Goal: Information Seeking & Learning: Learn about a topic

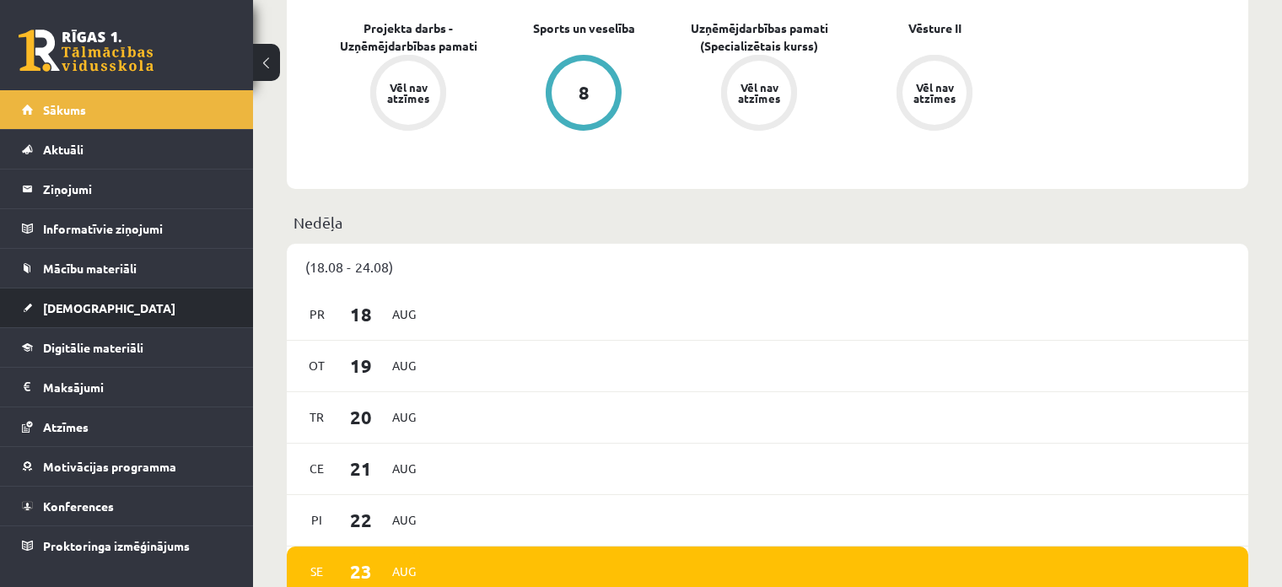
scroll to position [843, 0]
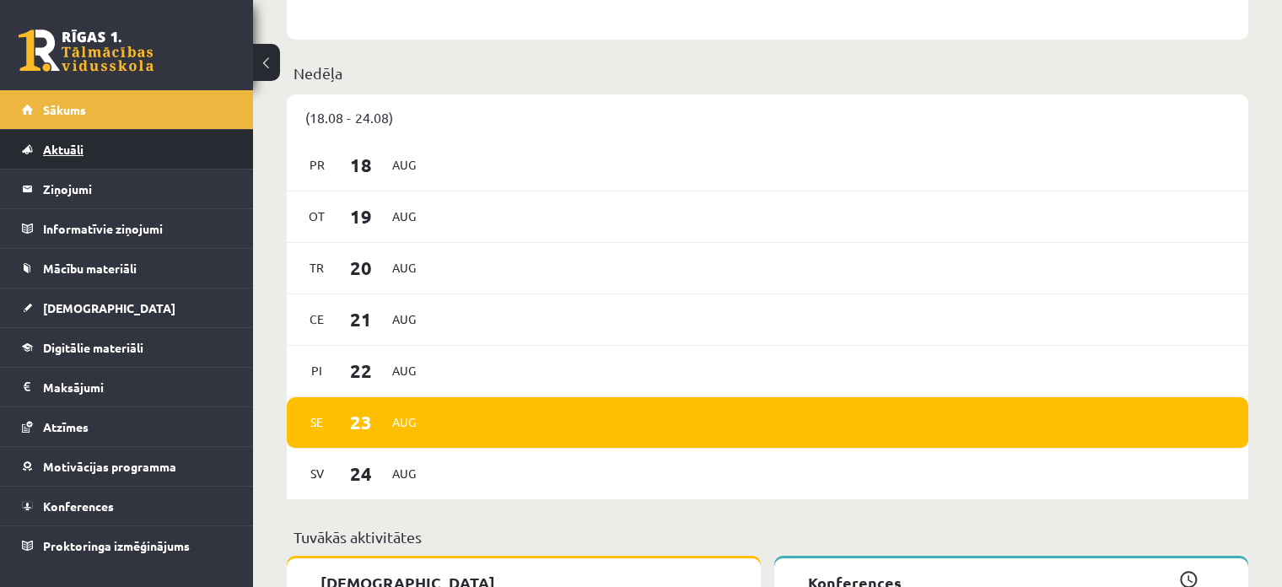
click at [60, 136] on link "Aktuāli" at bounding box center [127, 149] width 210 height 39
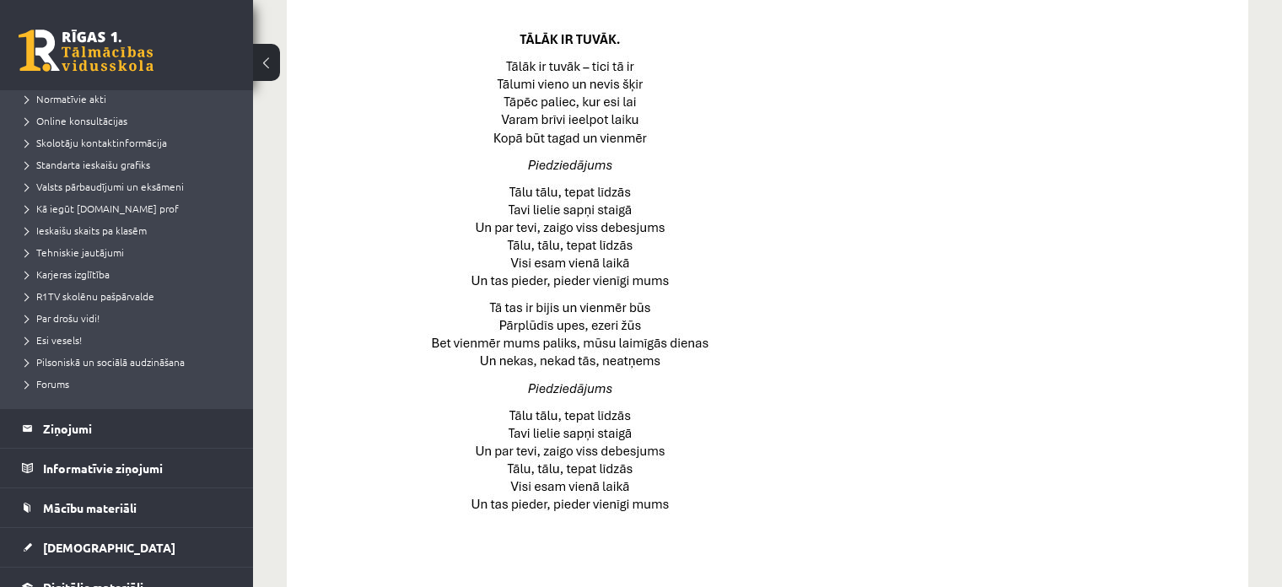
scroll to position [169, 0]
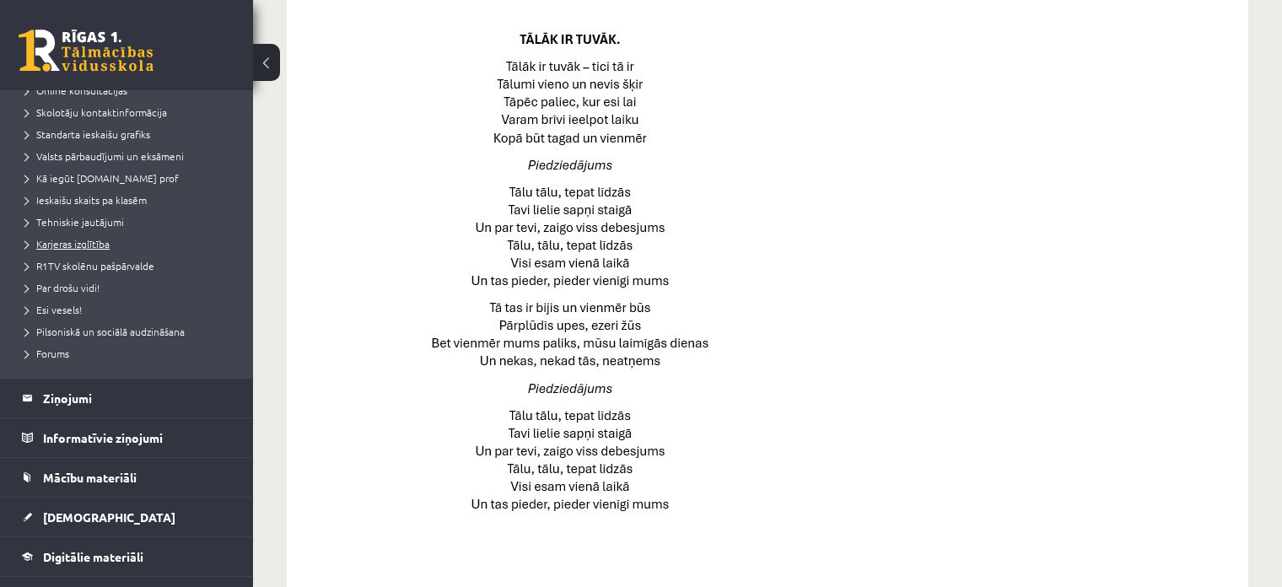
click at [100, 245] on span "Karjeras izglītība" at bounding box center [67, 243] width 84 height 13
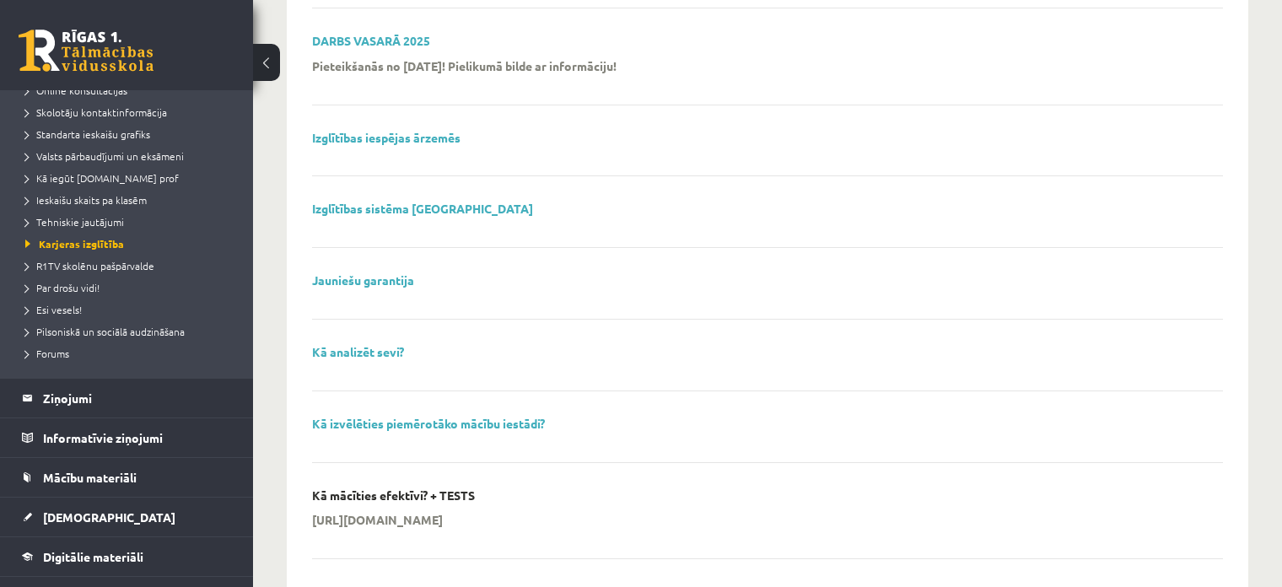
scroll to position [506, 0]
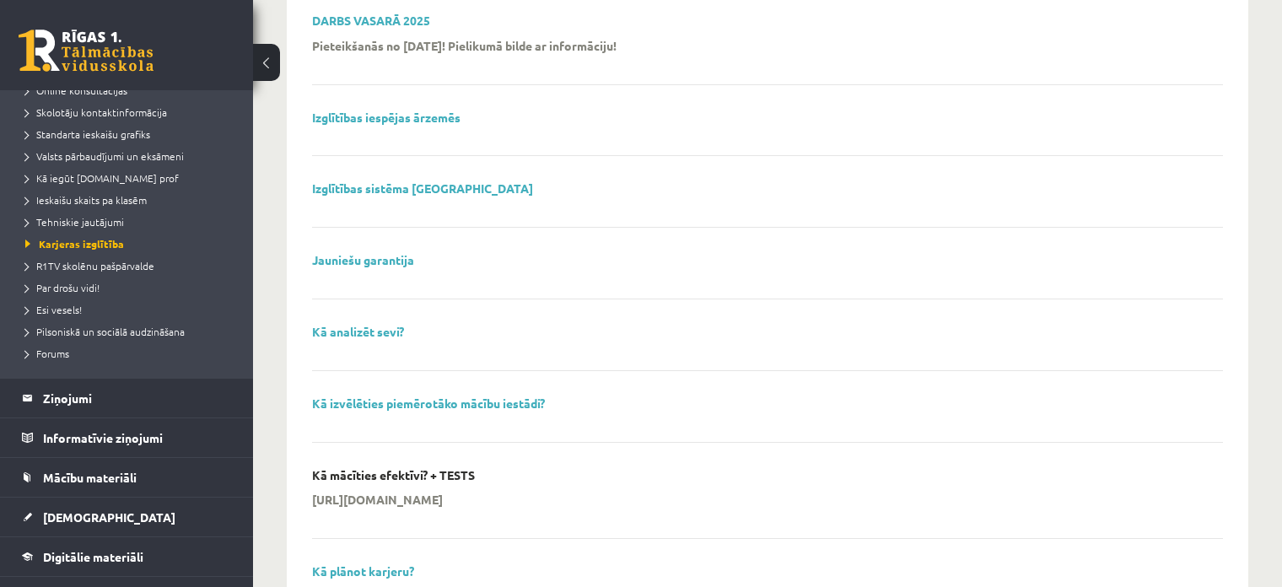
click at [393, 124] on div "Izglītības iespējas ārzemēs" at bounding box center [767, 133] width 911 height 46
click at [393, 119] on link "Izglītības iespējas ārzemēs" at bounding box center [386, 117] width 148 height 15
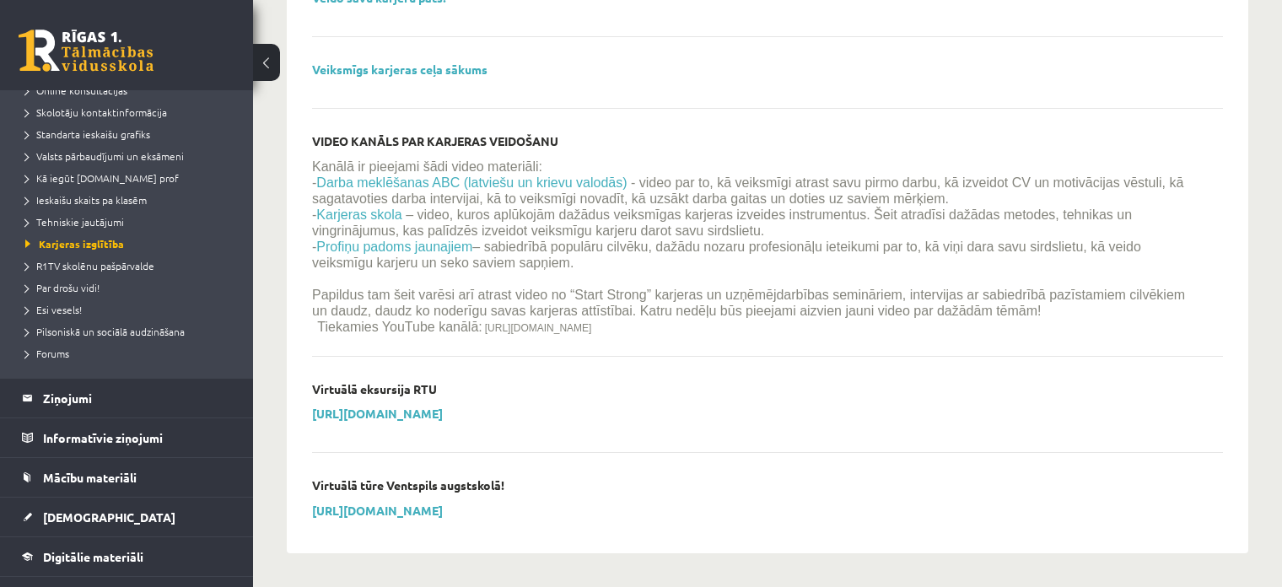
scroll to position [2041, 0]
click at [186, 434] on legend "Informatīvie ziņojumi 0" at bounding box center [137, 437] width 189 height 39
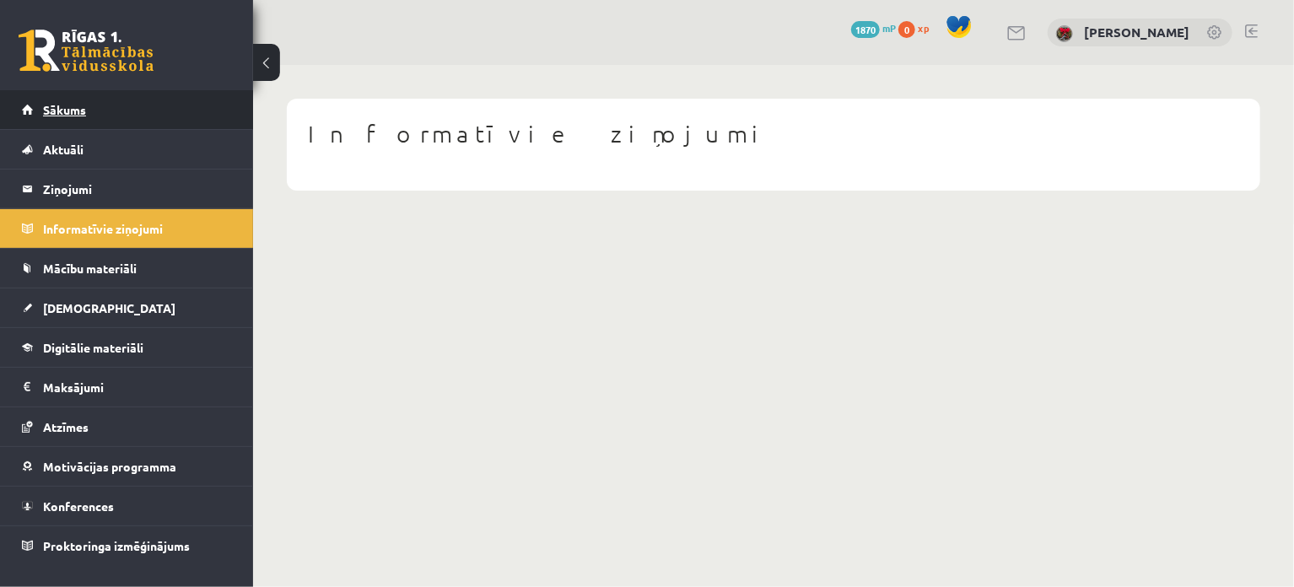
click at [104, 115] on link "Sākums" at bounding box center [127, 109] width 210 height 39
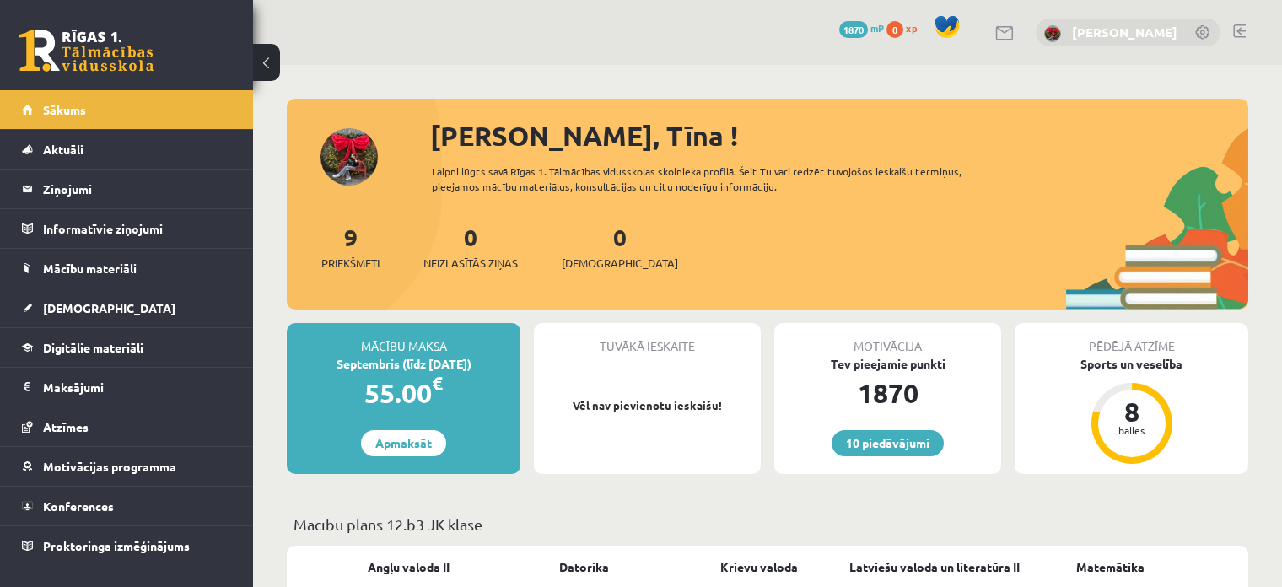
click at [1109, 35] on link "[PERSON_NAME]" at bounding box center [1124, 32] width 105 height 17
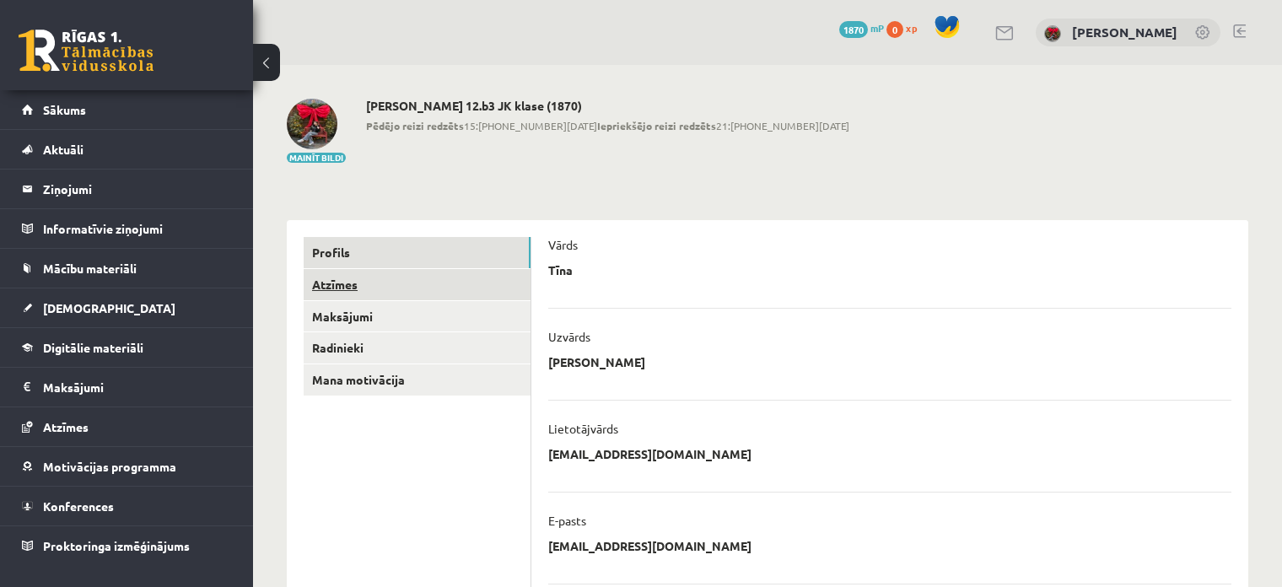
click at [500, 294] on link "Atzīmes" at bounding box center [417, 284] width 227 height 31
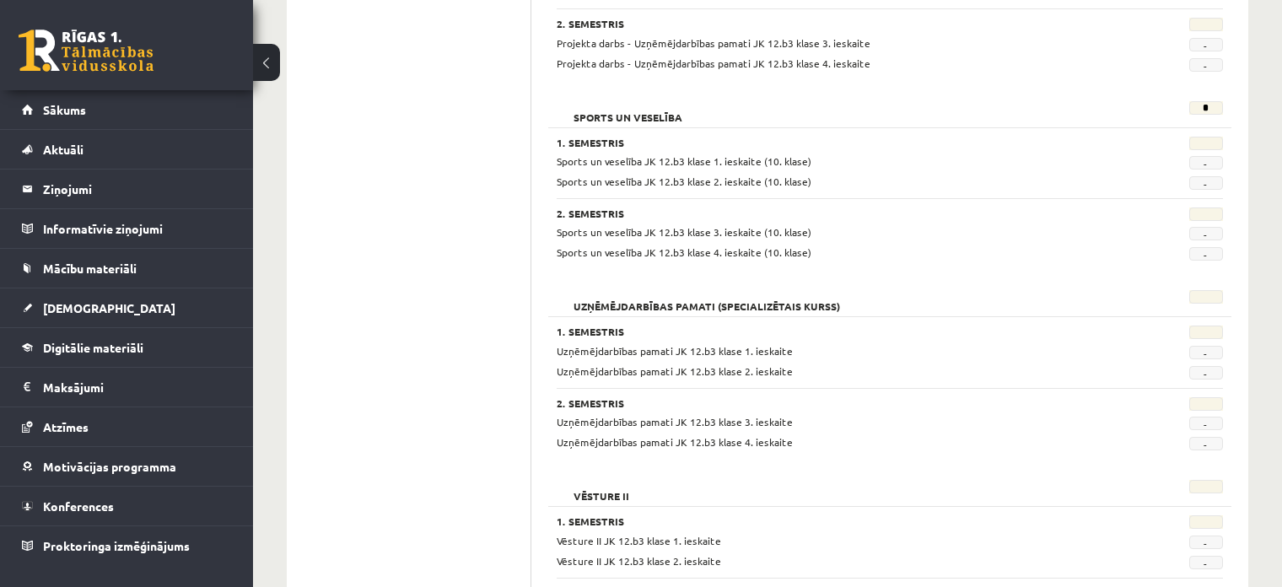
scroll to position [1436, 0]
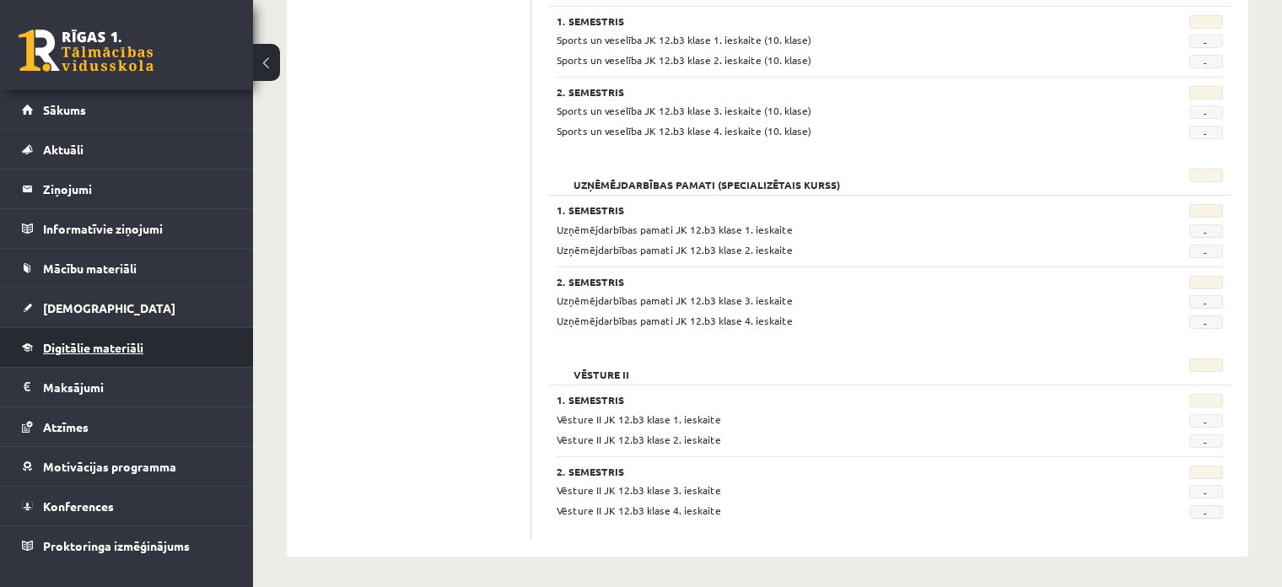
click at [89, 345] on span "Digitālie materiāli" at bounding box center [93, 347] width 100 height 15
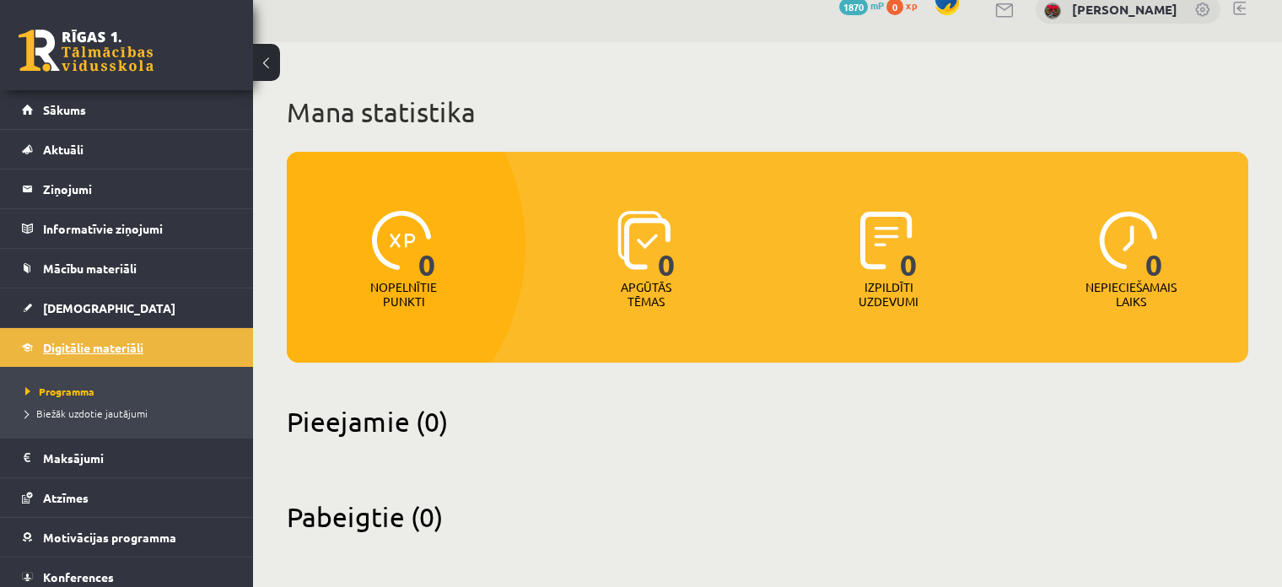
scroll to position [23, 0]
click at [98, 300] on link "[DEMOGRAPHIC_DATA]" at bounding box center [127, 307] width 210 height 39
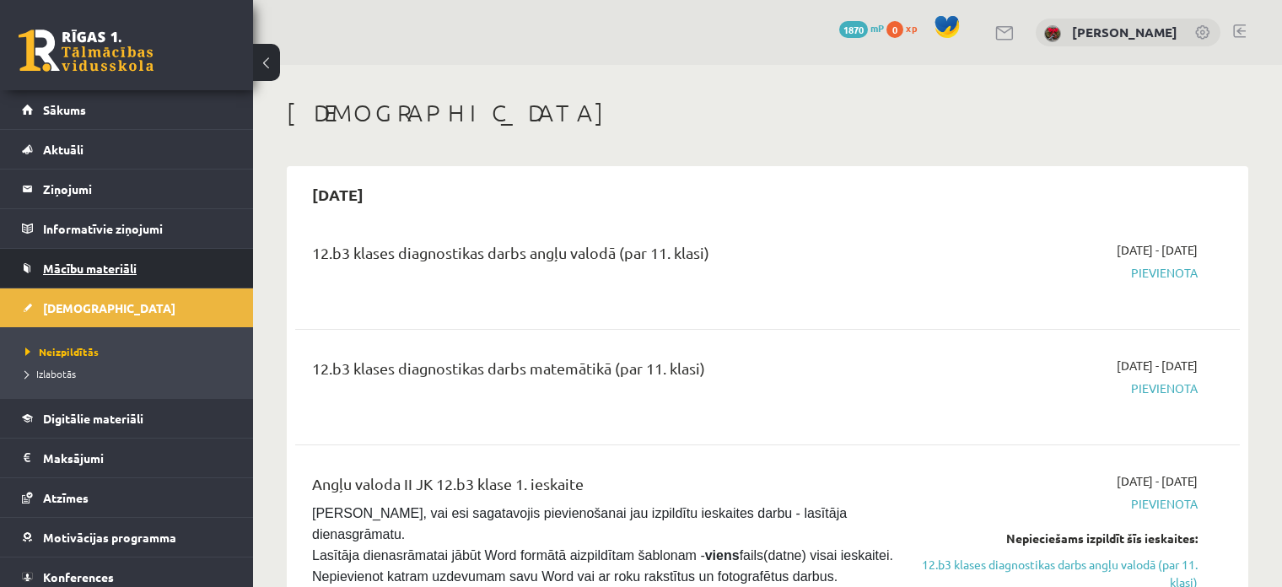
click at [116, 273] on span "Mācību materiāli" at bounding box center [90, 268] width 94 height 15
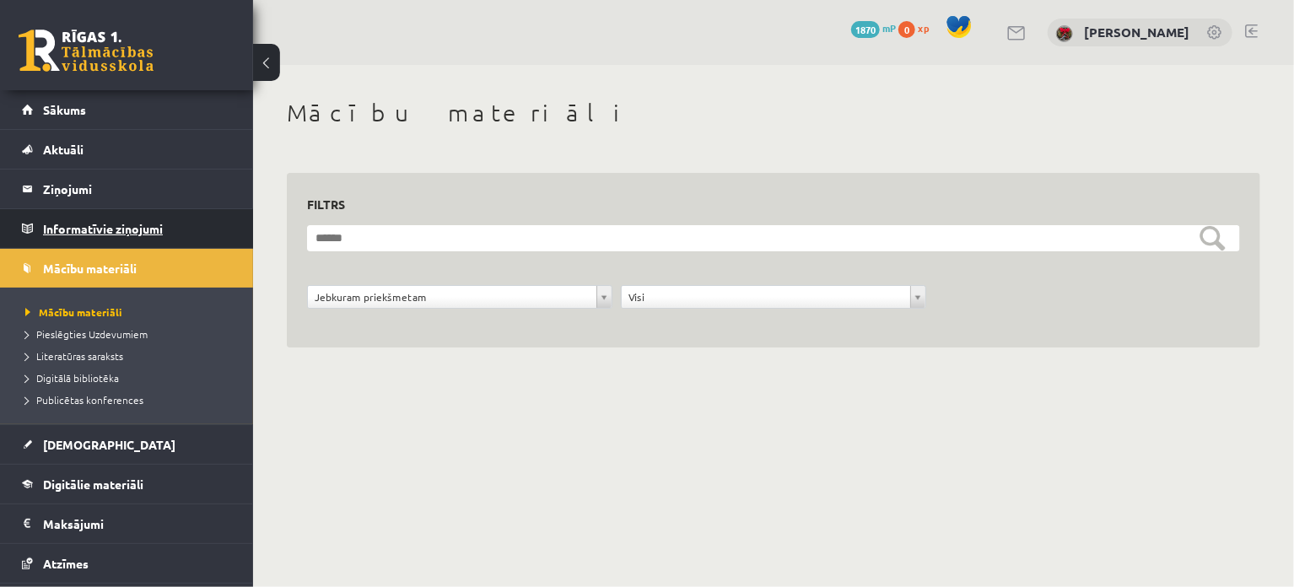
click at [130, 237] on legend "Informatīvie ziņojumi 0" at bounding box center [137, 228] width 189 height 39
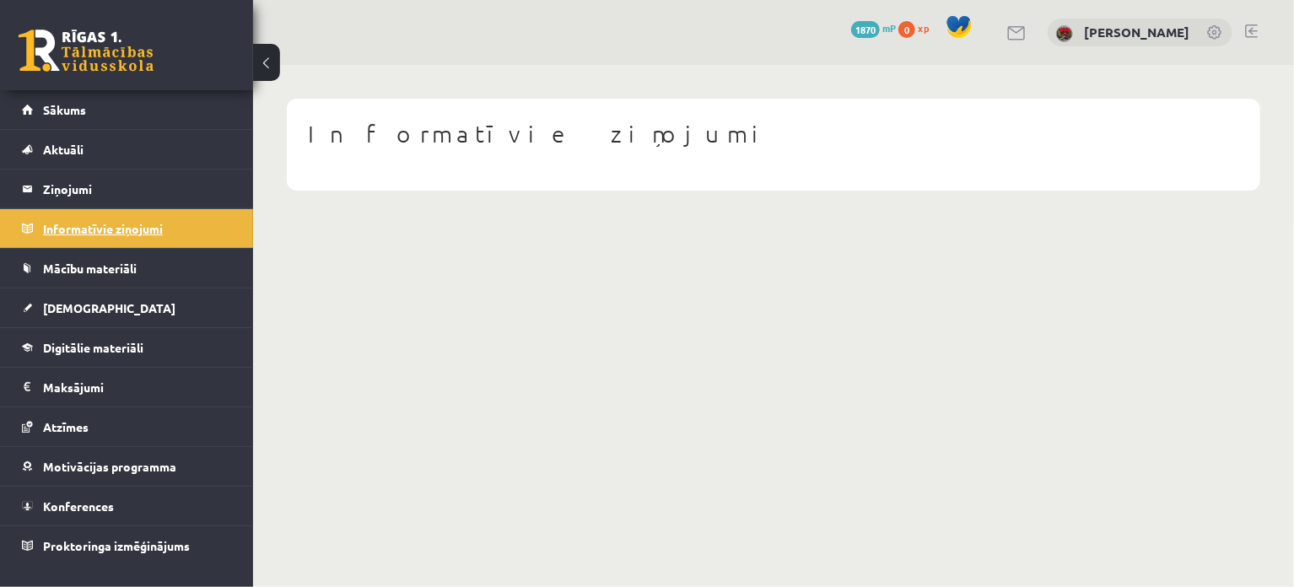
click at [138, 213] on legend "Informatīvie ziņojumi 0" at bounding box center [137, 228] width 189 height 39
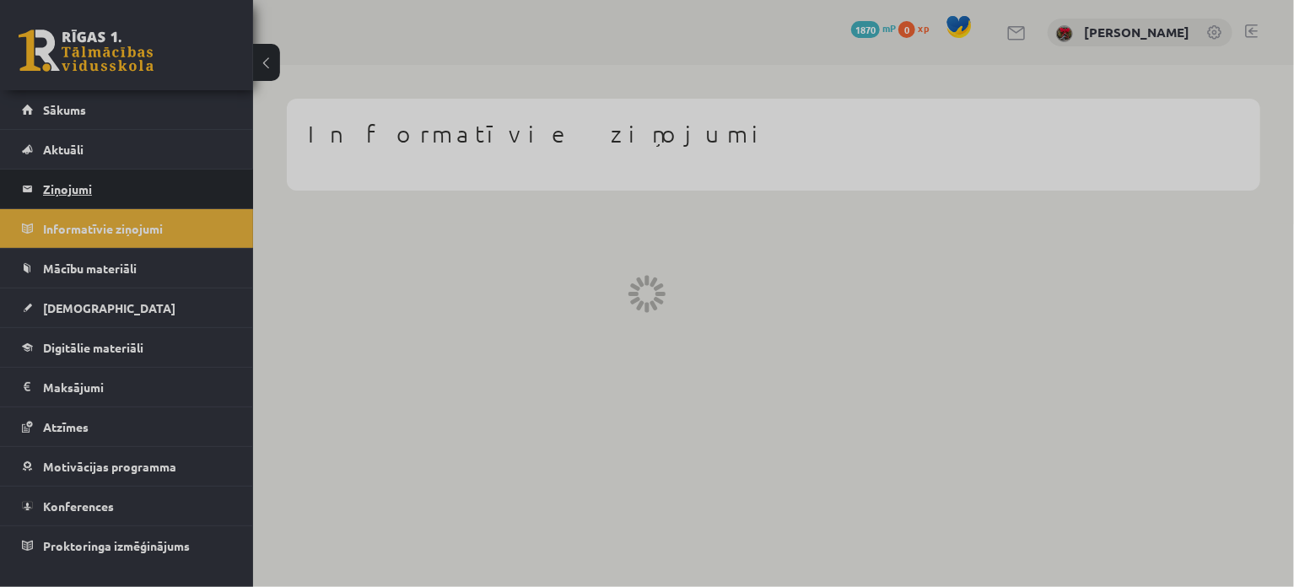
drag, startPoint x: 138, startPoint y: 213, endPoint x: 137, endPoint y: 195, distance: 18.6
click at [137, 195] on legend "Ziņojumi 0" at bounding box center [137, 189] width 189 height 39
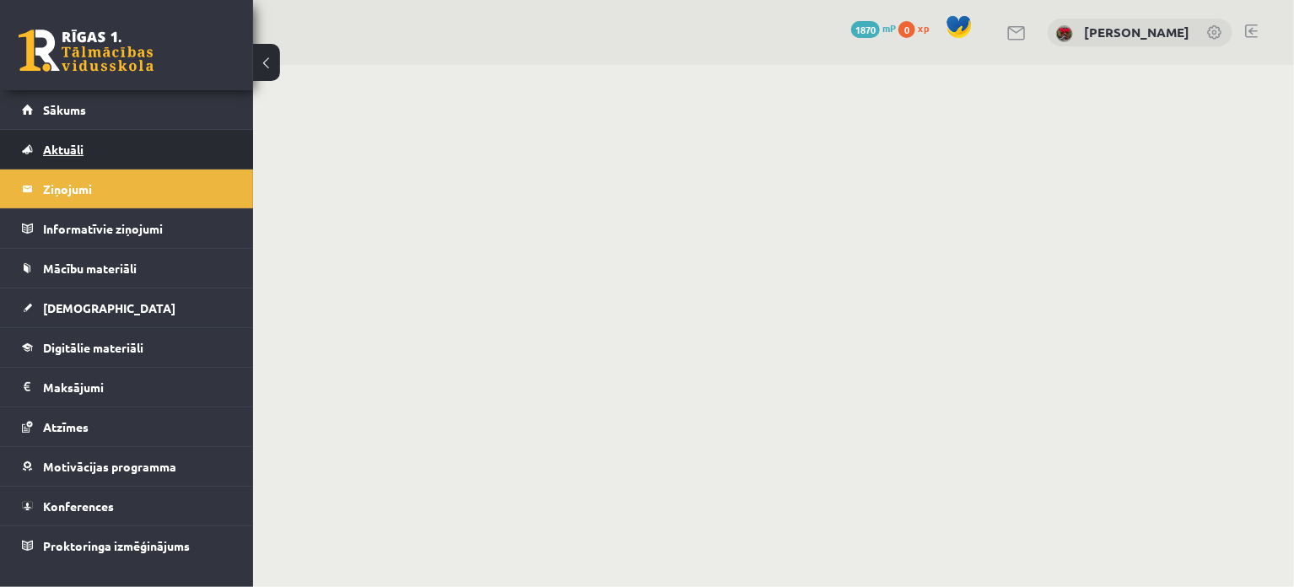
click at [136, 165] on link "Aktuāli" at bounding box center [127, 149] width 210 height 39
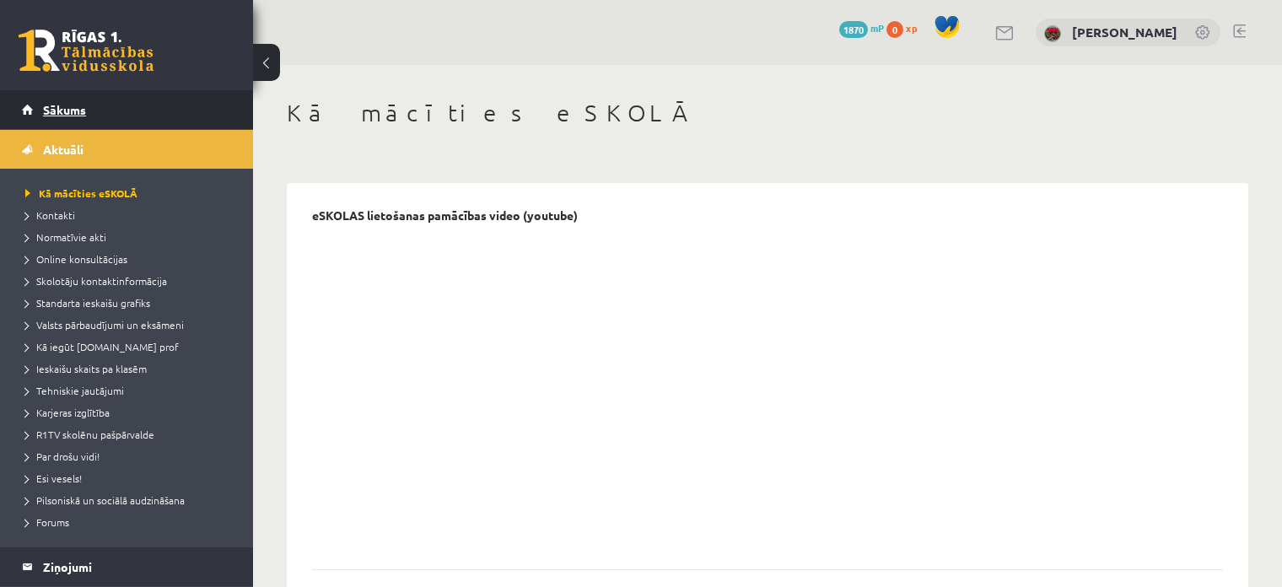
click at [37, 103] on link "Sākums" at bounding box center [127, 109] width 210 height 39
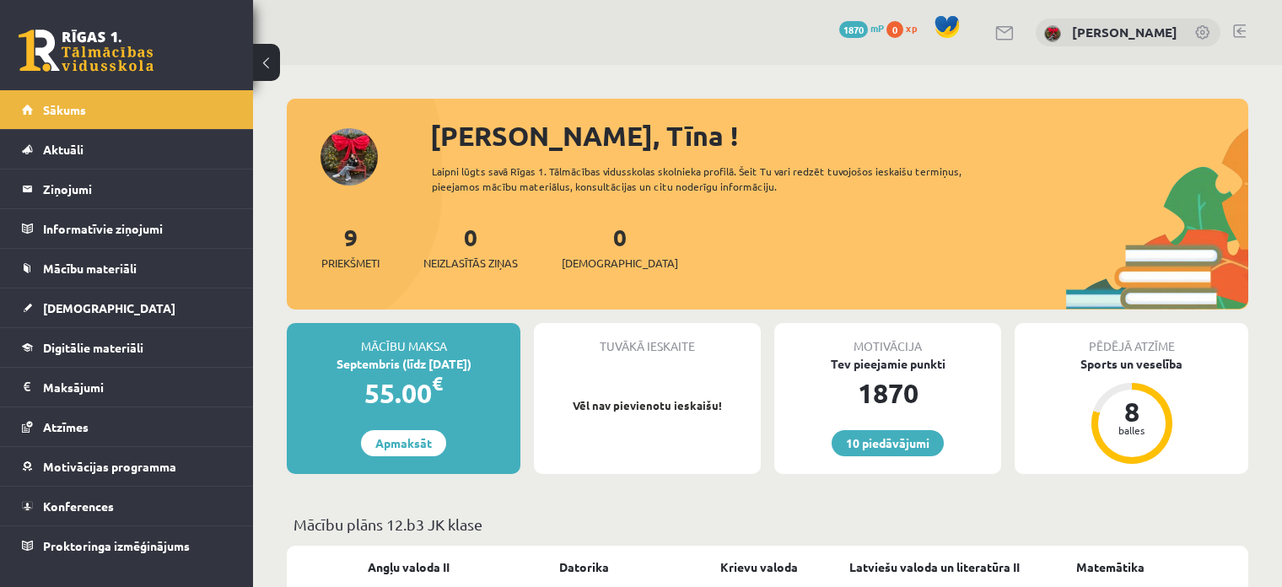
click at [494, 161] on div "Sveika, Tīna ! Laipni lūgts savā Rīgas 1. Tālmācības vidusskolas skolnieka prof…" at bounding box center [768, 213] width 962 height 194
click at [488, 145] on div "Sveika, Tīna !" at bounding box center [839, 136] width 818 height 40
click at [252, 153] on li "Aktuāli Kā mācīties eSKOLĀ Kontakti Normatīvie akti Online konsultācijas Skolot…" at bounding box center [126, 149] width 253 height 40
click at [354, 156] on div "Sveika, Tīna ! Laipni lūgts savā Rīgas 1. Tālmācības vidusskolas skolnieka prof…" at bounding box center [768, 213] width 962 height 194
click at [353, 156] on div "Sveika, Tīna ! Laipni lūgts savā Rīgas 1. Tālmācības vidusskolas skolnieka prof…" at bounding box center [768, 213] width 962 height 194
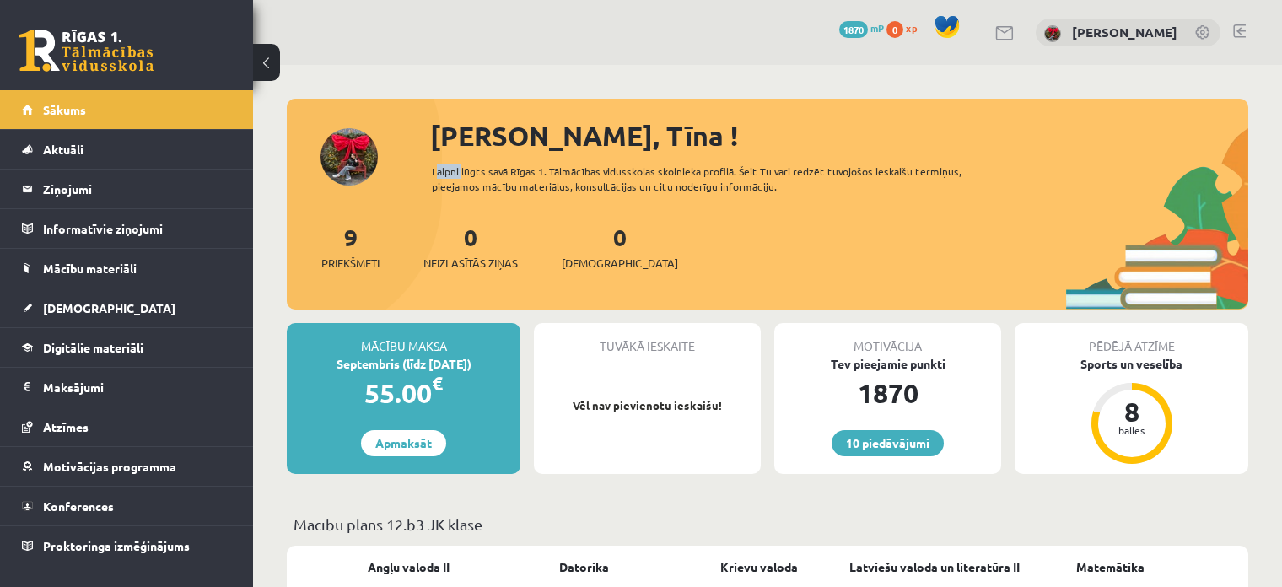
click at [353, 156] on div "Sveika, Tīna ! Laipni lūgts savā Rīgas 1. Tālmācības vidusskolas skolnieka prof…" at bounding box center [768, 213] width 962 height 194
click at [1136, 20] on div "[PERSON_NAME]" at bounding box center [1128, 33] width 185 height 29
drag, startPoint x: 1132, startPoint y: 48, endPoint x: 1129, endPoint y: 38, distance: 10.7
click at [1129, 45] on div "10 Dāvanas 1870 mP 0 xp Tīna Šneidere" at bounding box center [767, 32] width 1029 height 65
click at [1129, 31] on link "[PERSON_NAME]" at bounding box center [1124, 32] width 105 height 17
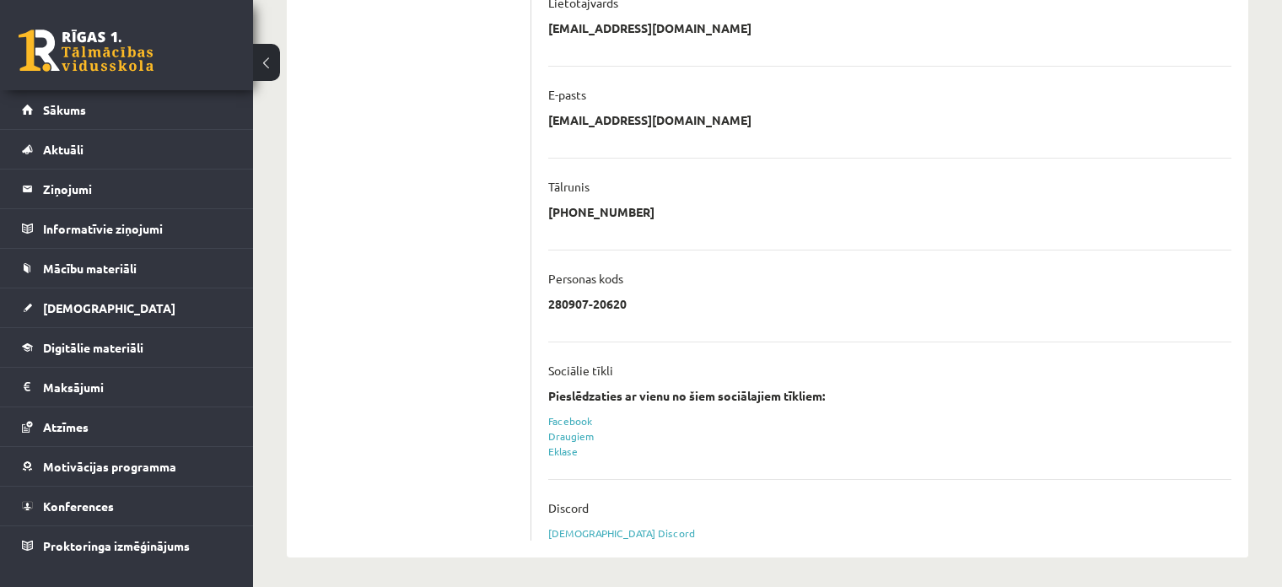
scroll to position [428, 0]
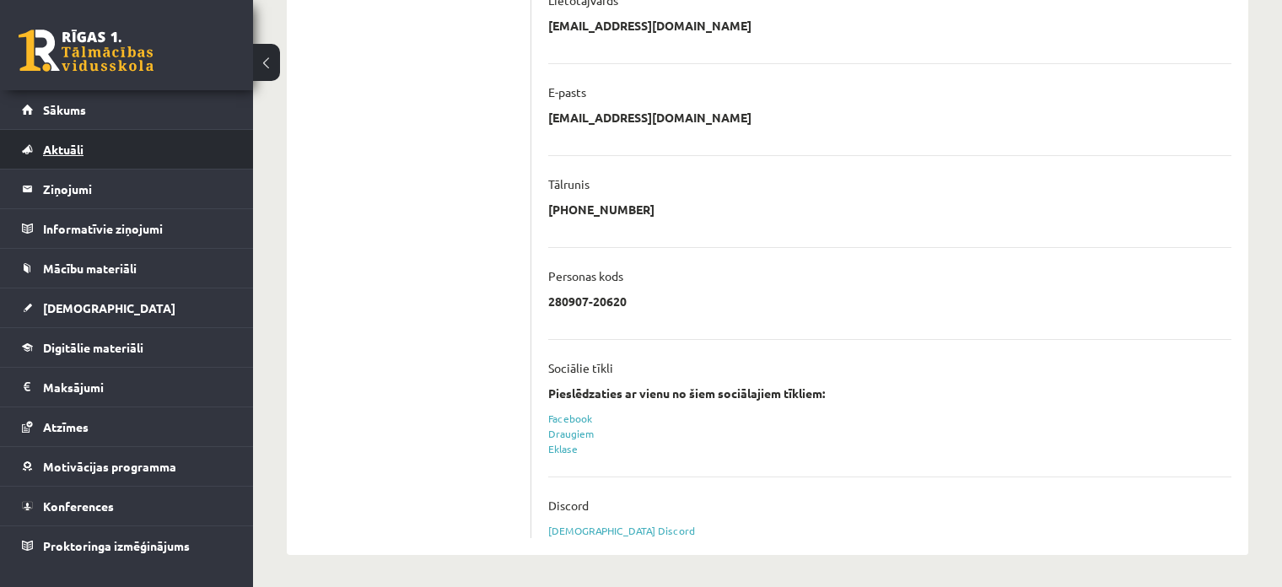
click at [54, 143] on span "Aktuāli" at bounding box center [63, 149] width 40 height 15
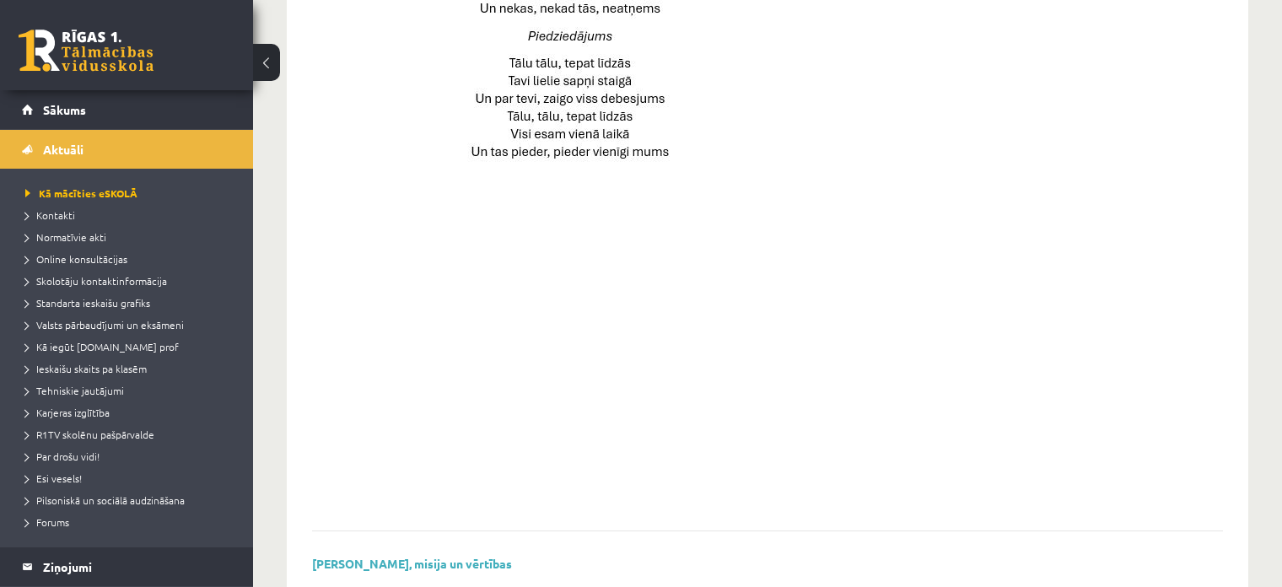
scroll to position [1251, 0]
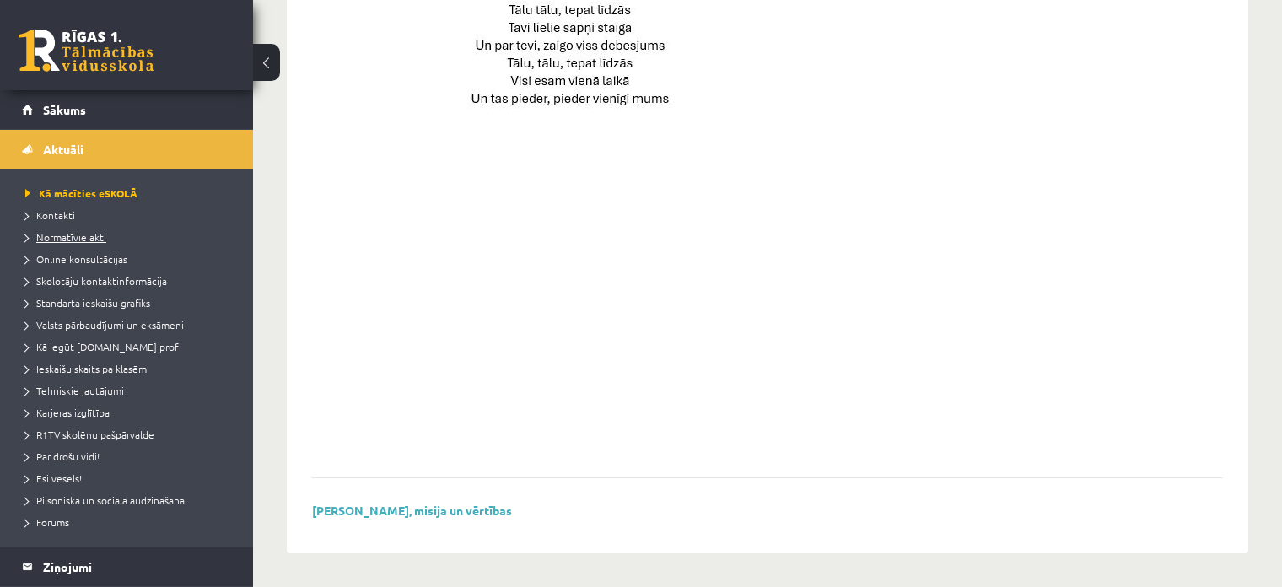
click at [64, 234] on span "Normatīvie akti" at bounding box center [65, 236] width 81 height 13
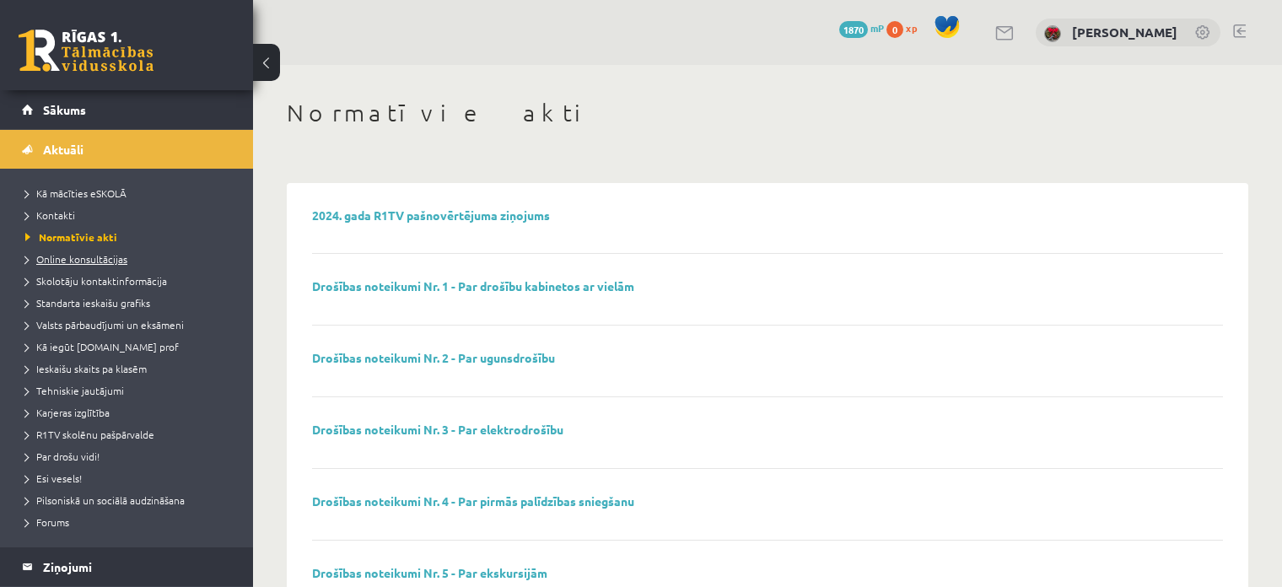
click at [84, 253] on span "Online konsultācijas" at bounding box center [76, 258] width 102 height 13
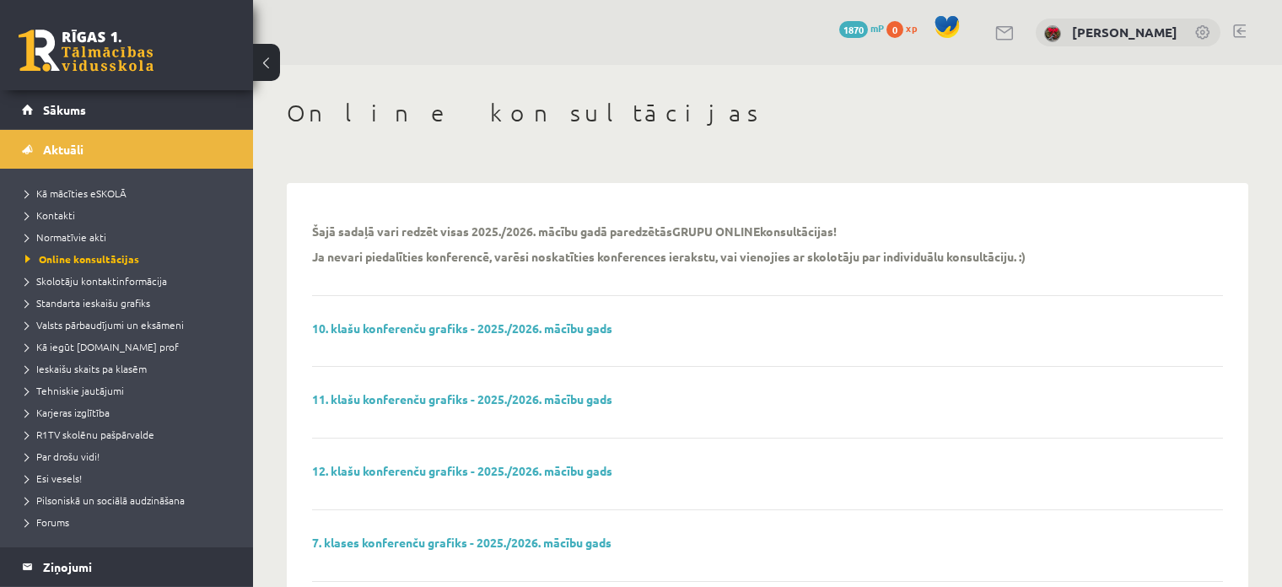
click at [97, 270] on li "Skolotāju kontaktinformācija" at bounding box center [130, 281] width 211 height 22
click at [104, 279] on span "Skolotāju kontaktinformācija" at bounding box center [104, 280] width 159 height 13
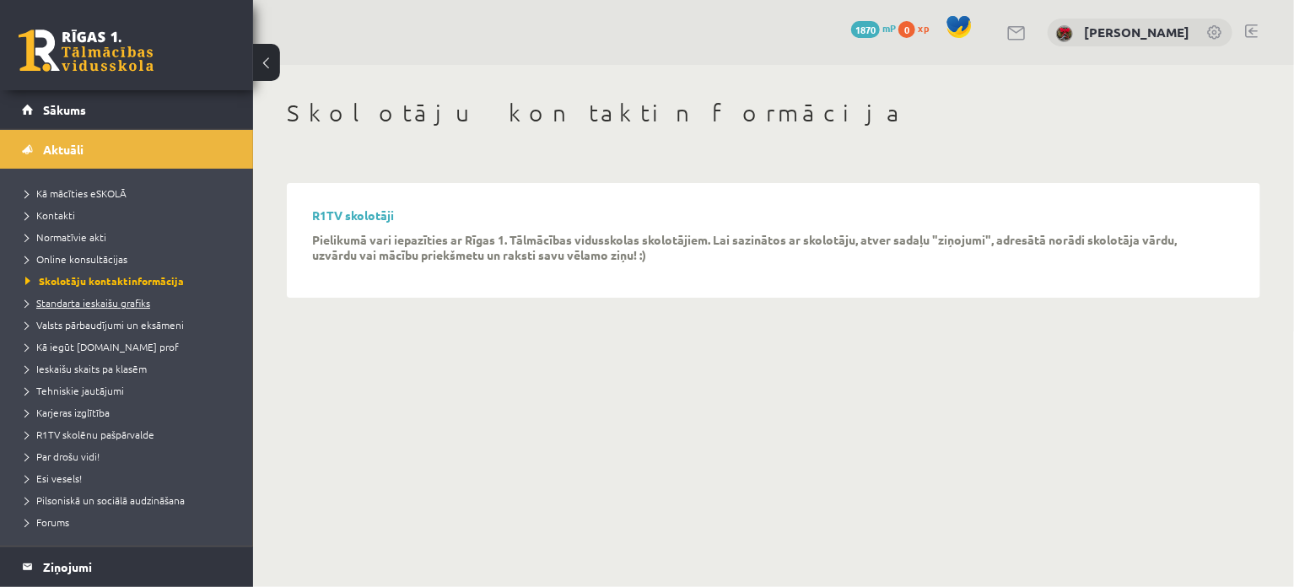
click at [96, 301] on span "Standarta ieskaišu grafiks" at bounding box center [87, 302] width 125 height 13
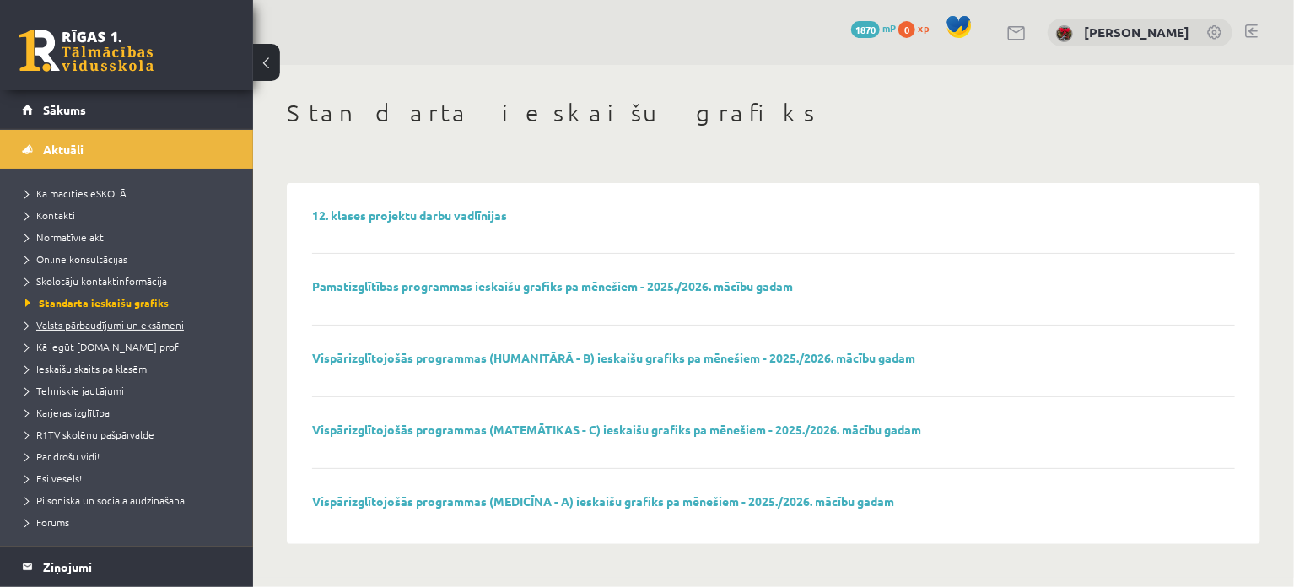
click at [141, 331] on link "Valsts pārbaudījumi un eksāmeni" at bounding box center [130, 324] width 211 height 15
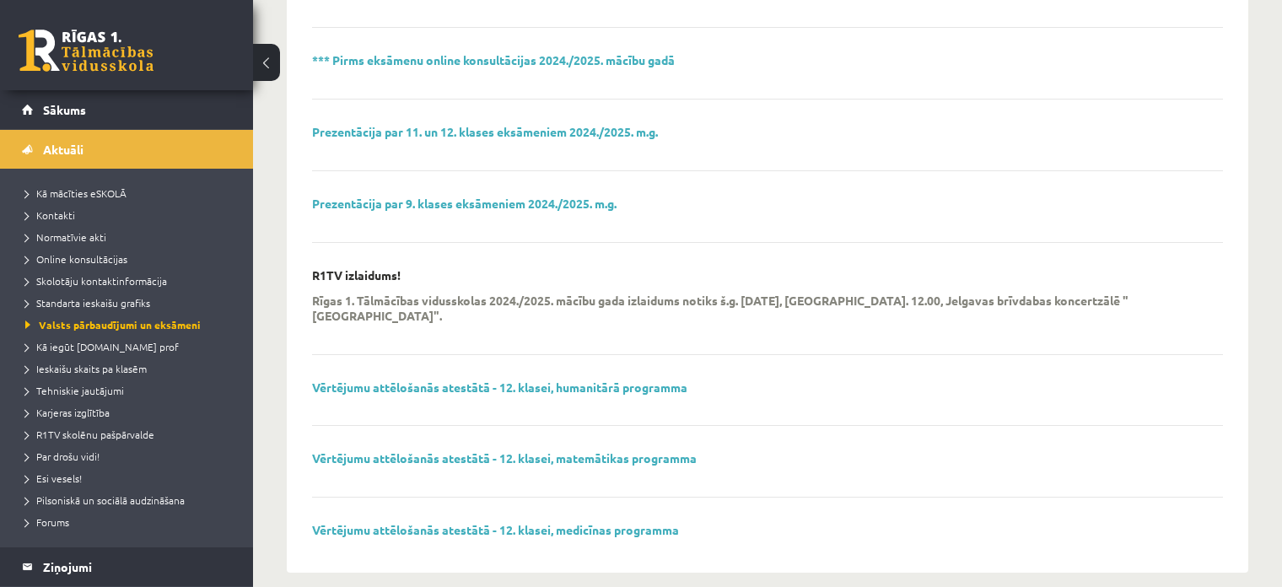
scroll to position [687, 0]
click at [449, 378] on link "Vērtējumu attēlošanās atestātā - 12. klasei, humanitārā programma" at bounding box center [499, 385] width 375 height 15
